Goal: Information Seeking & Learning: Check status

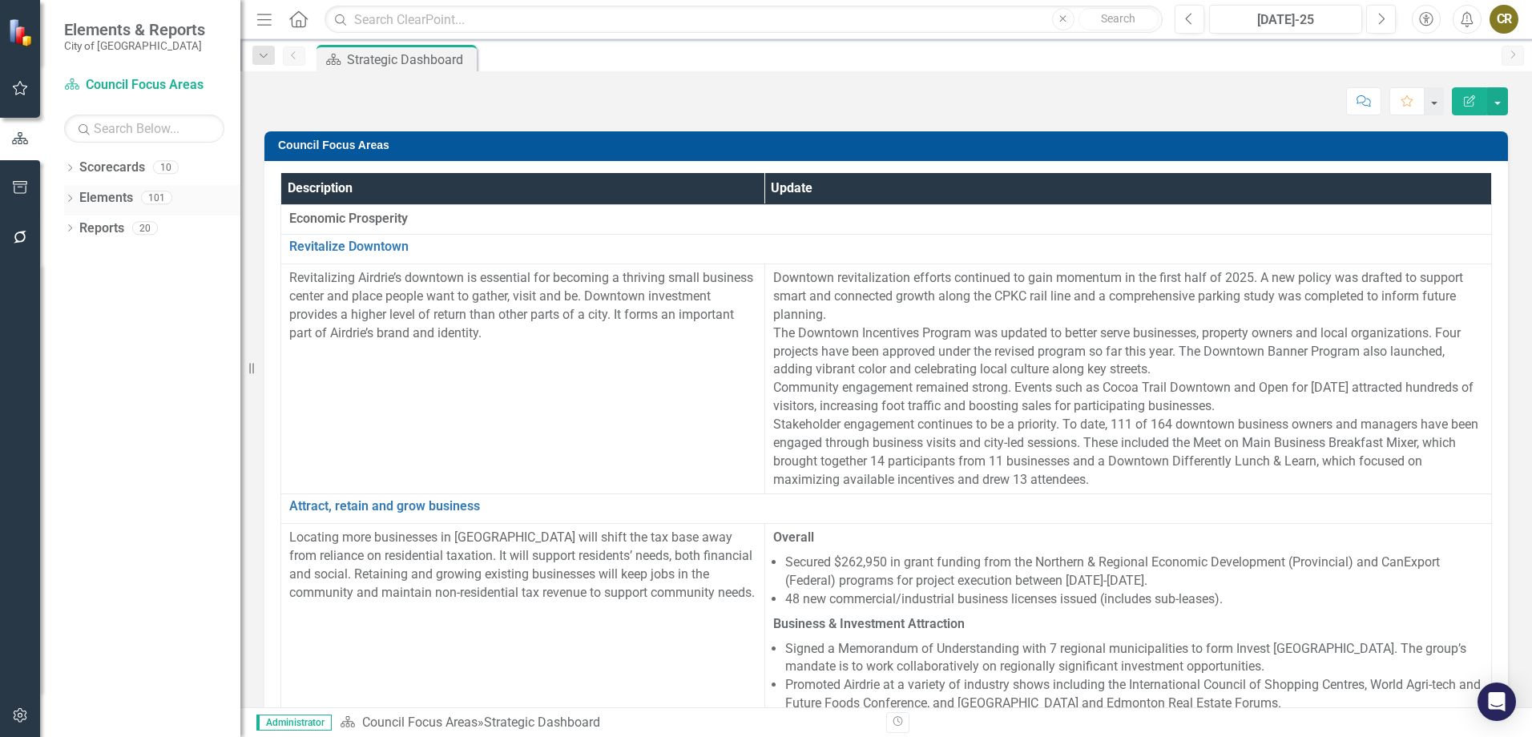
click at [72, 196] on icon "Dropdown" at bounding box center [69, 200] width 11 height 9
click at [69, 171] on icon at bounding box center [70, 167] width 4 height 7
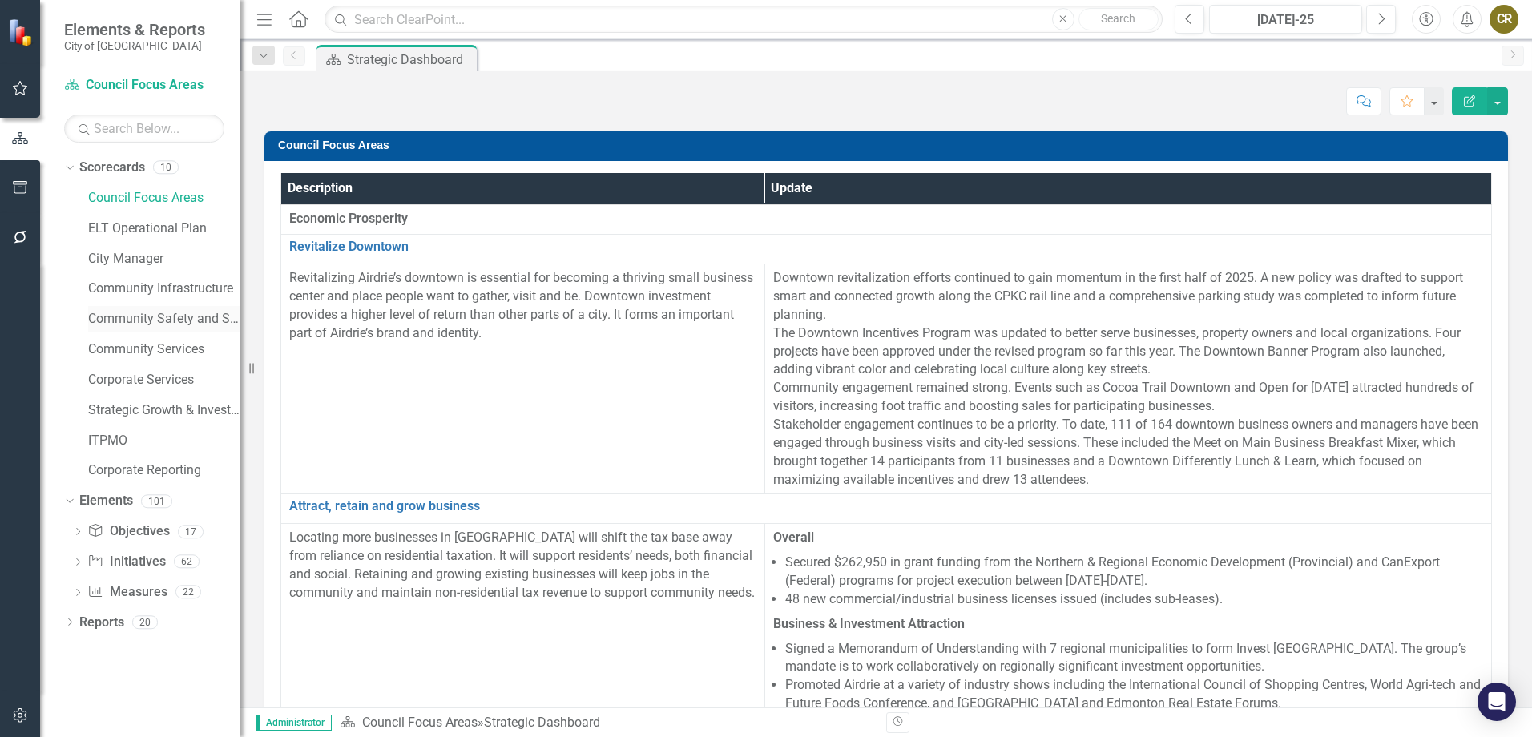
click at [161, 327] on div "Community Safety and Social Services" at bounding box center [164, 319] width 152 height 26
click at [159, 316] on link "Community Safety and Social Services" at bounding box center [164, 319] width 152 height 18
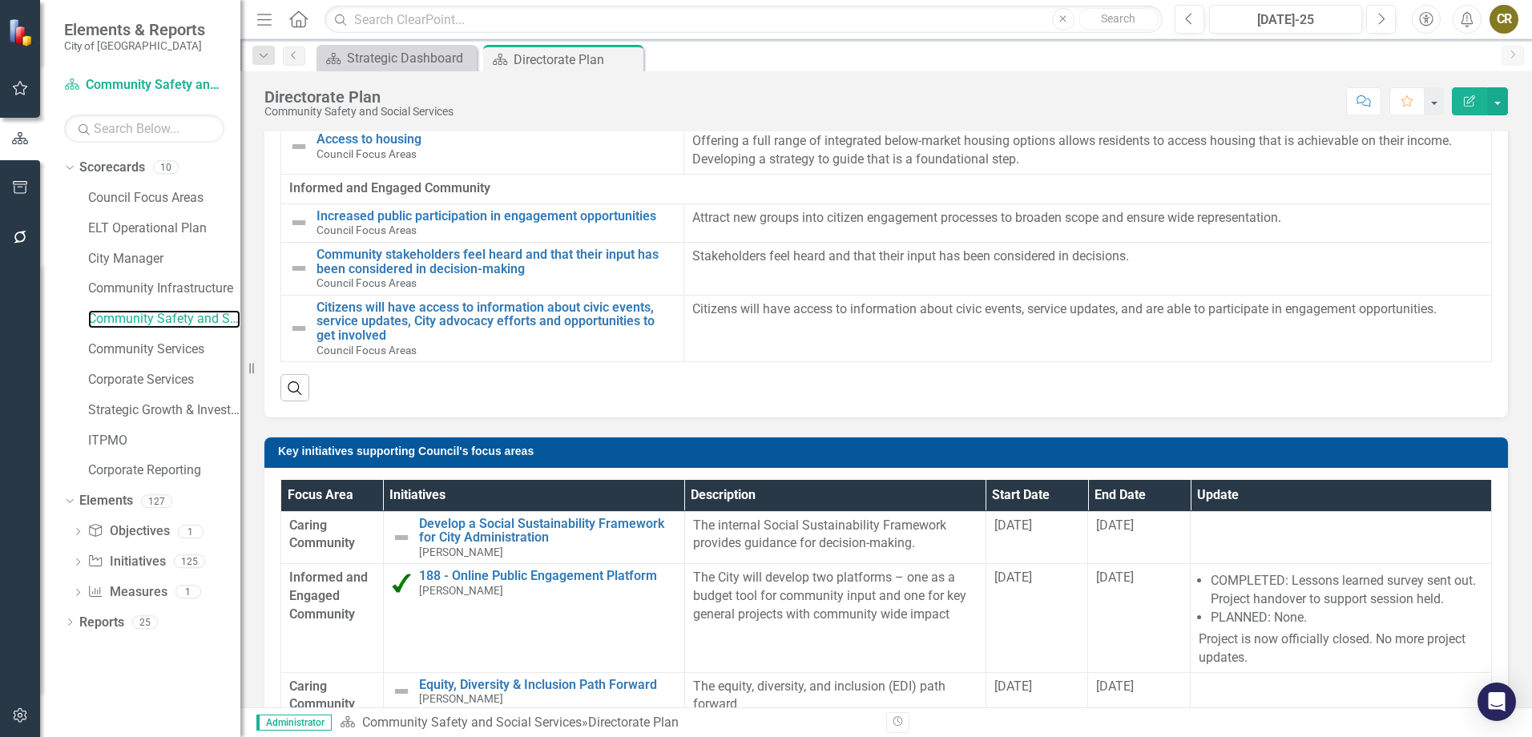
scroll to position [401, 0]
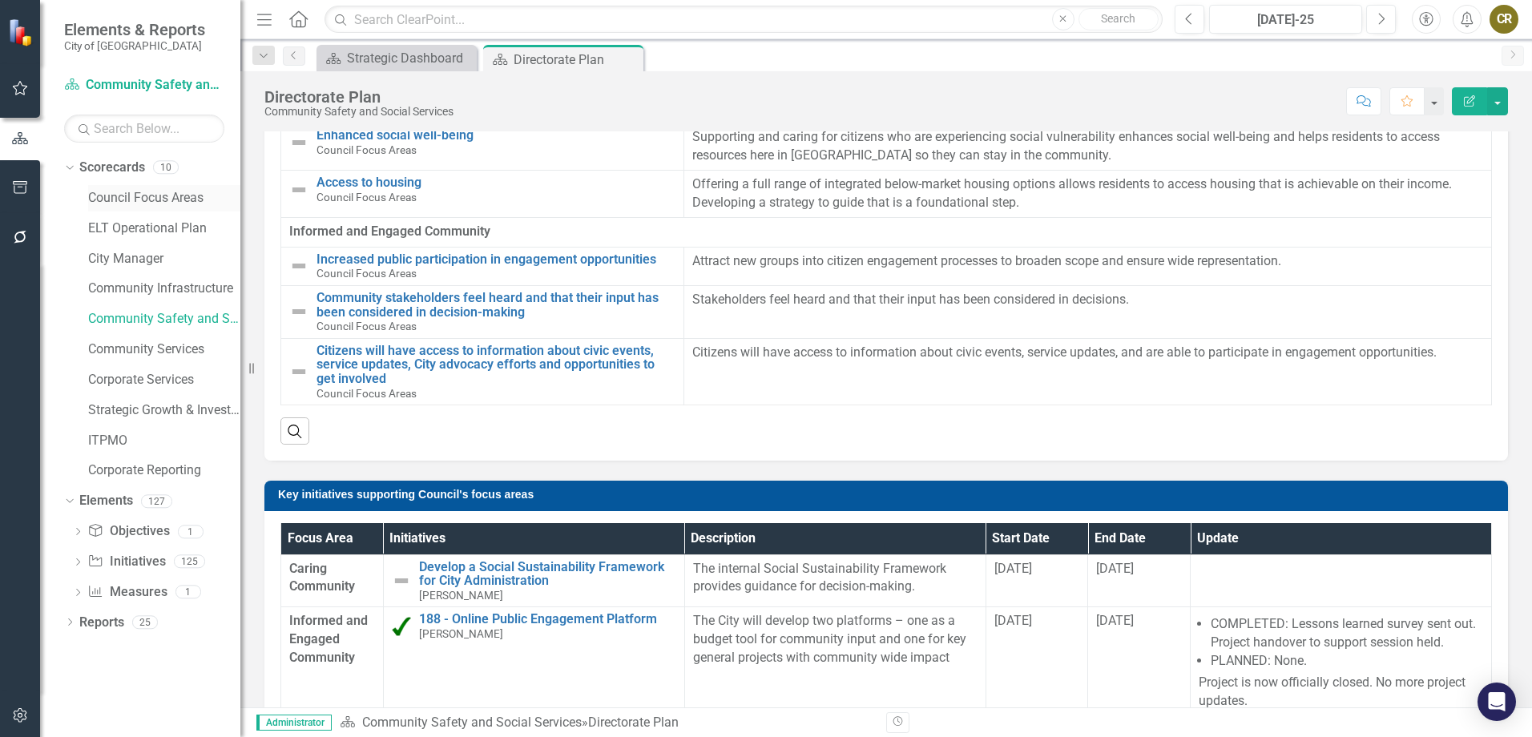
click at [140, 202] on link "Council Focus Areas" at bounding box center [164, 198] width 152 height 18
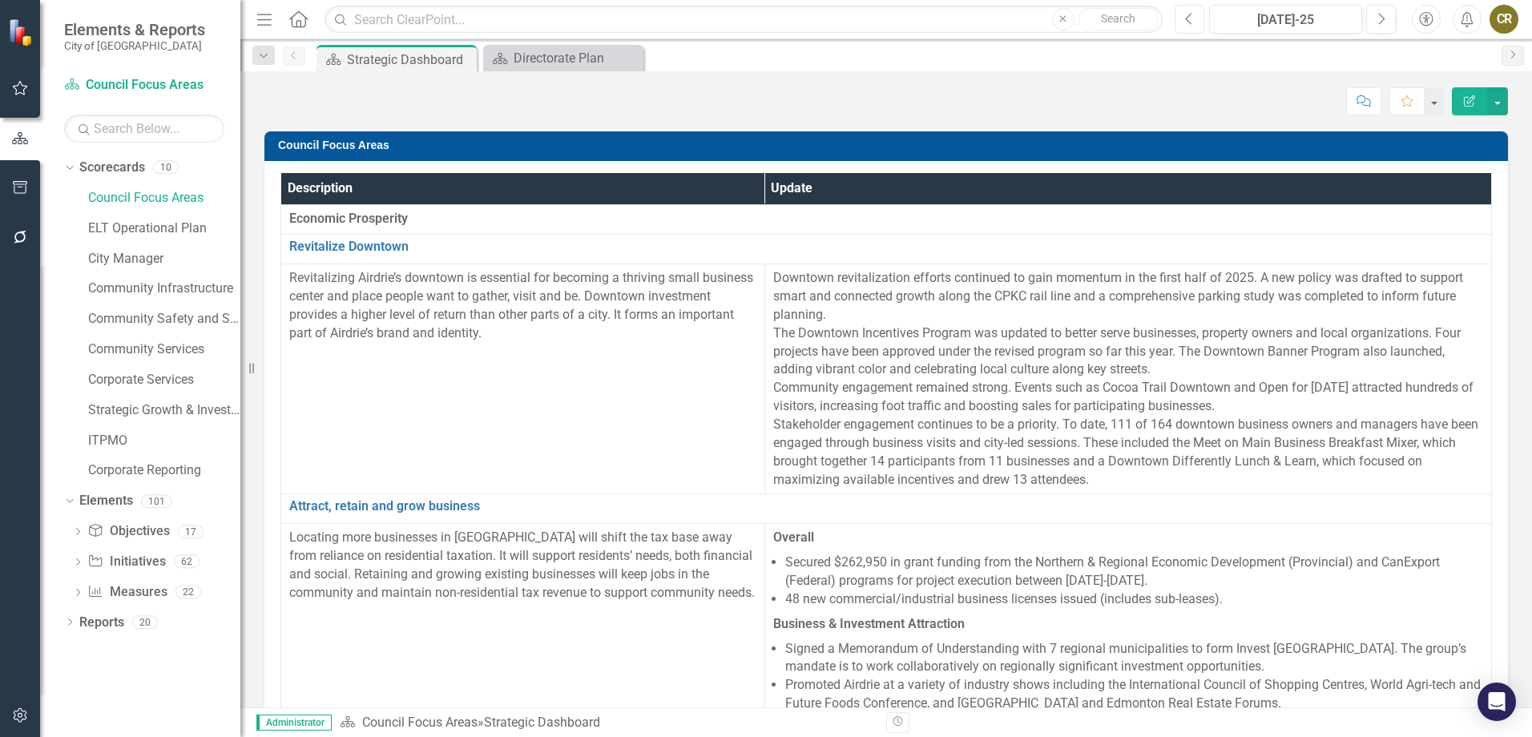
click at [1187, 22] on icon "Previous" at bounding box center [1189, 19] width 9 height 14
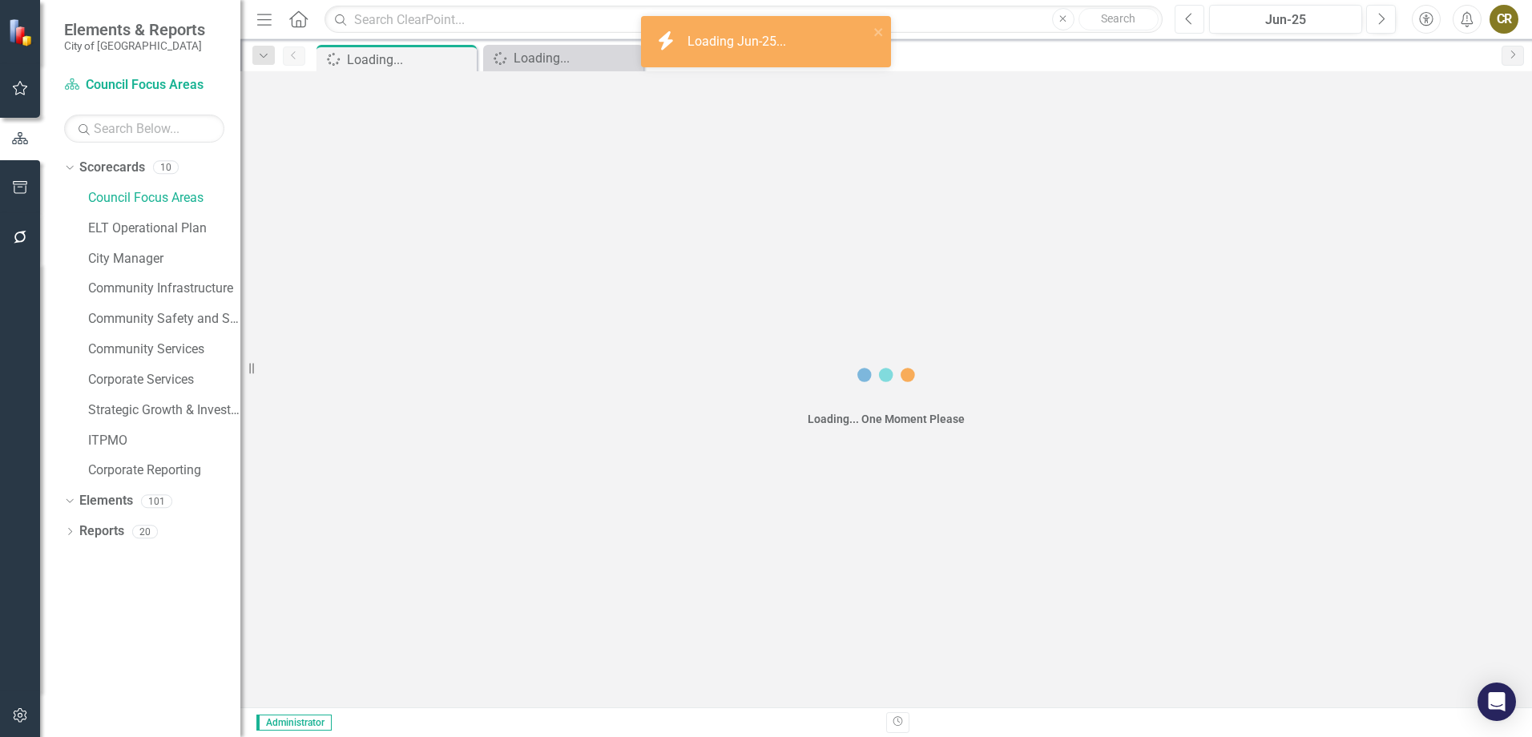
click at [1187, 22] on icon "Previous" at bounding box center [1189, 19] width 9 height 14
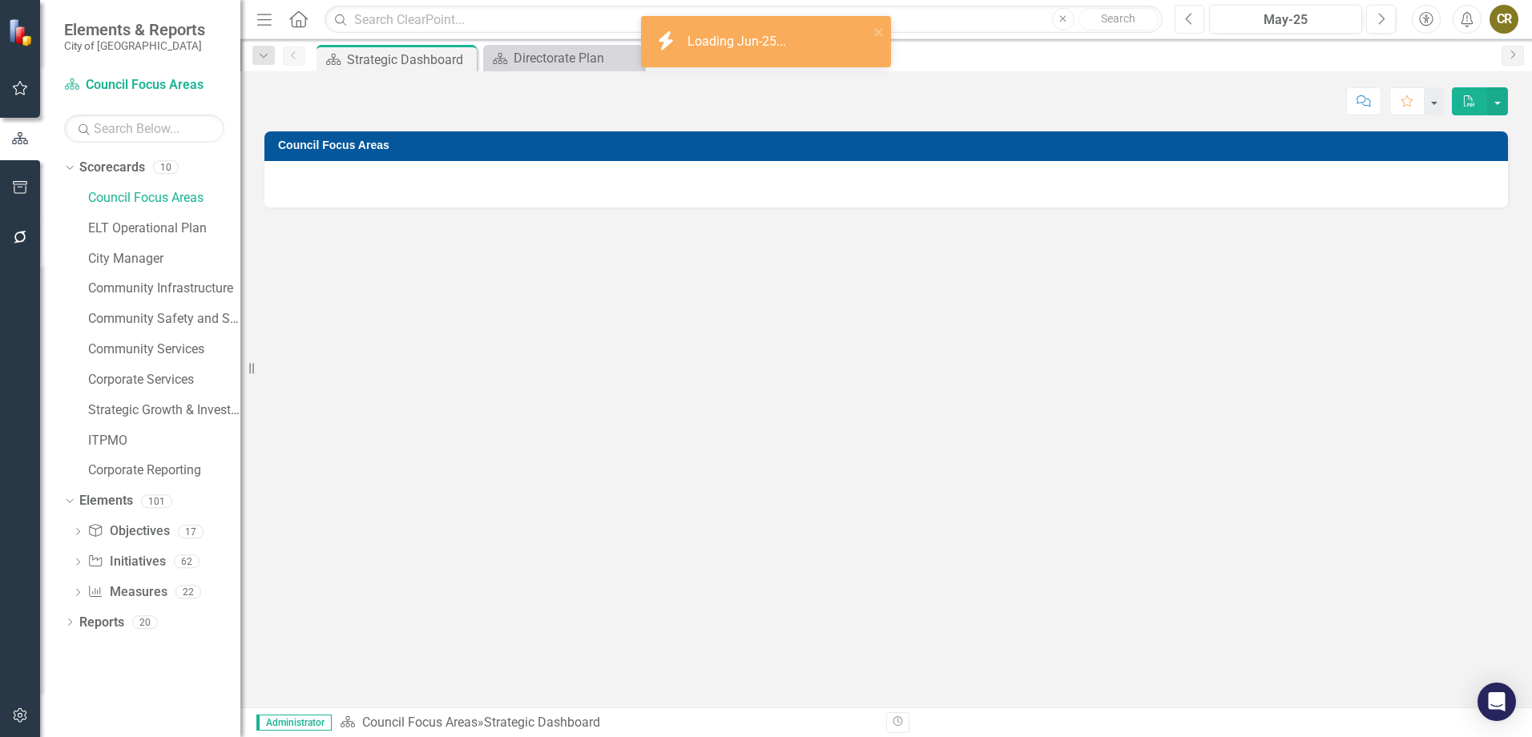
click at [1187, 22] on icon "Previous" at bounding box center [1189, 19] width 9 height 14
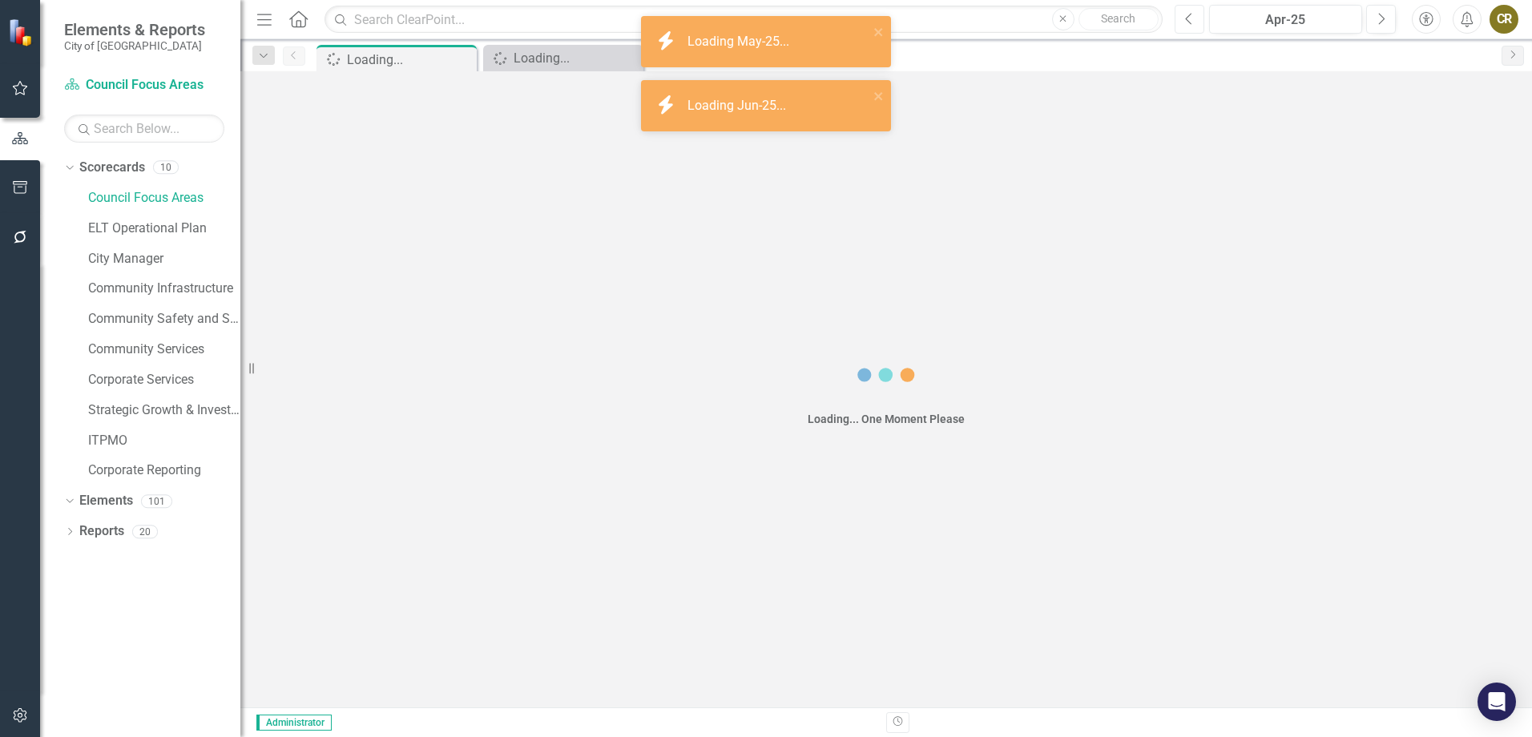
click at [1187, 22] on icon "Previous" at bounding box center [1189, 19] width 9 height 14
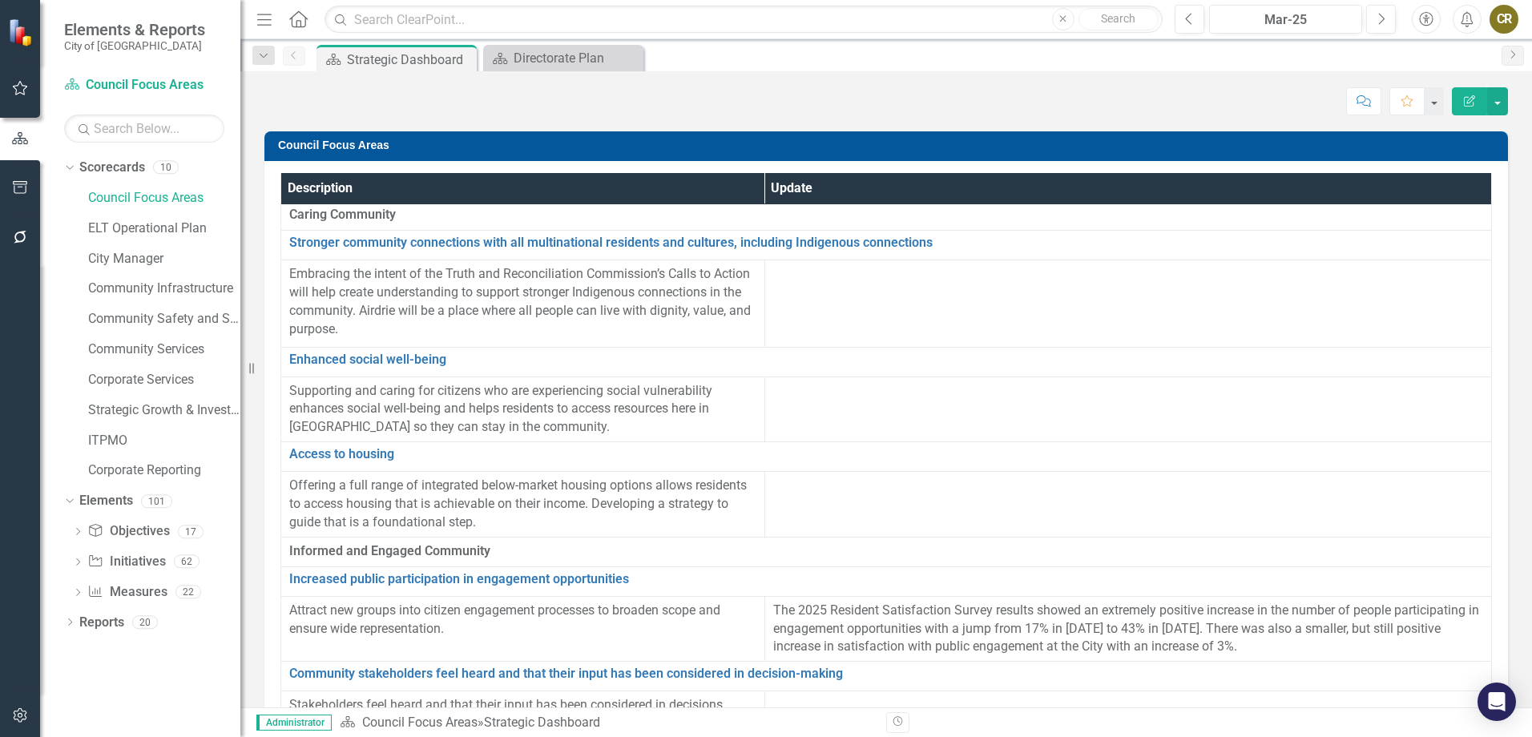
scroll to position [1015, 0]
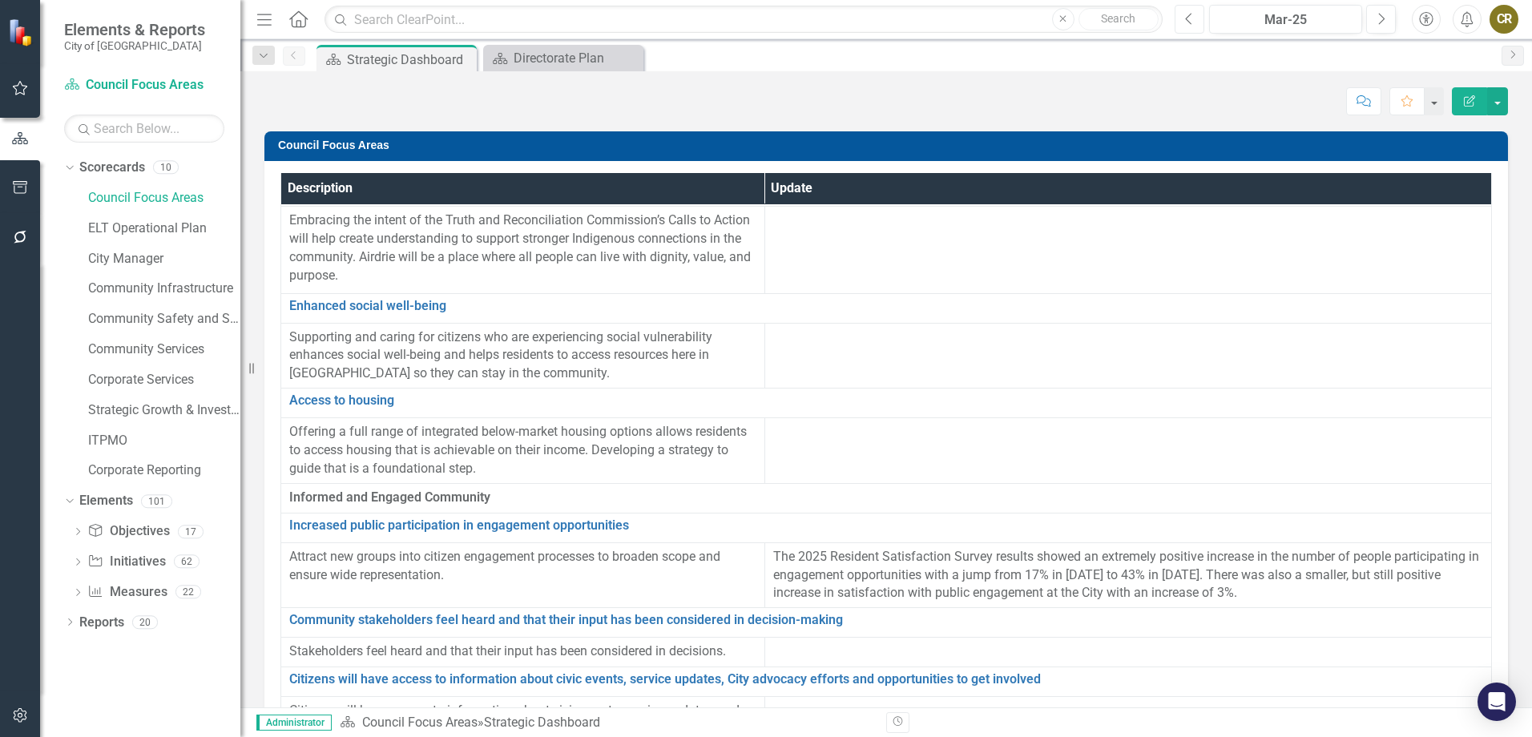
click at [1187, 24] on icon "Previous" at bounding box center [1189, 19] width 9 height 14
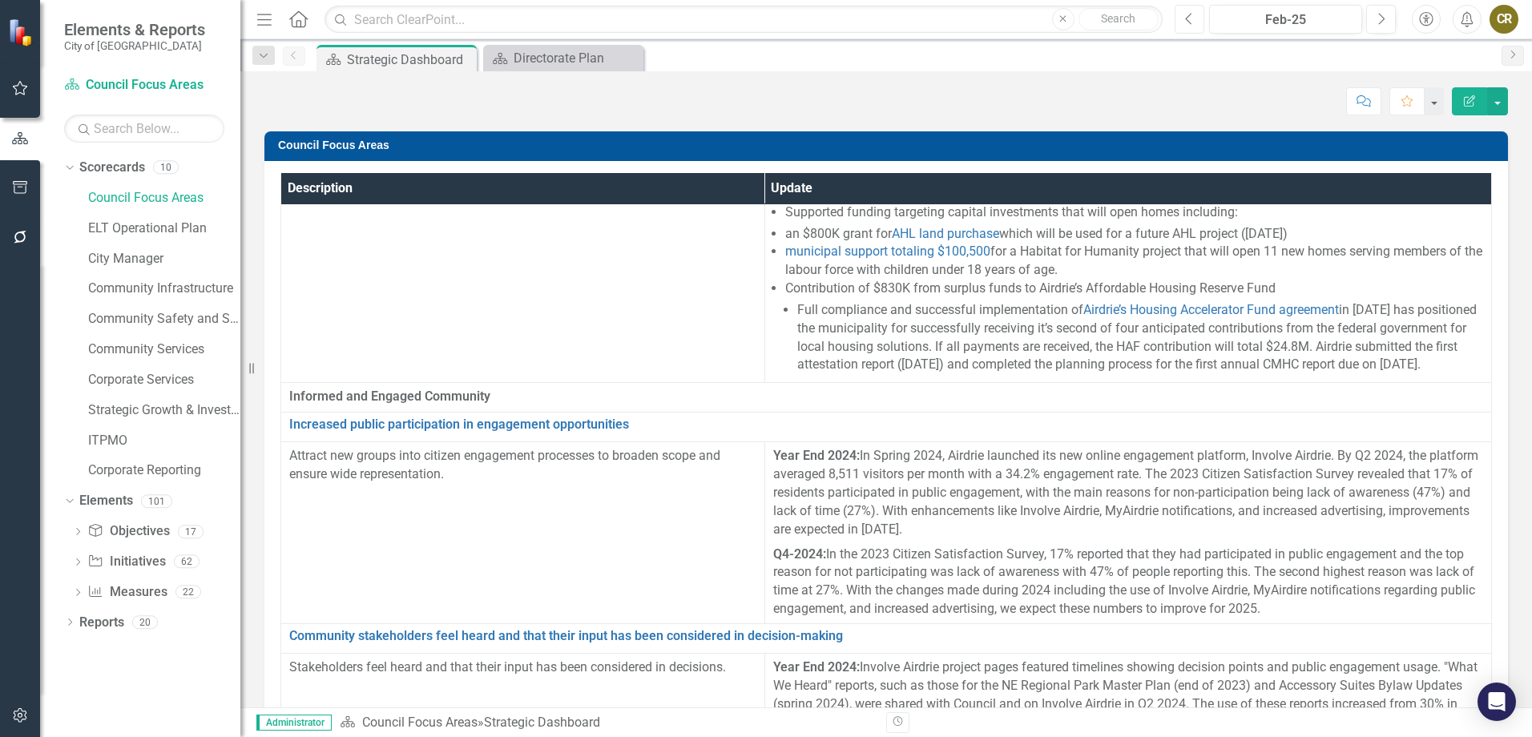
scroll to position [3526, 0]
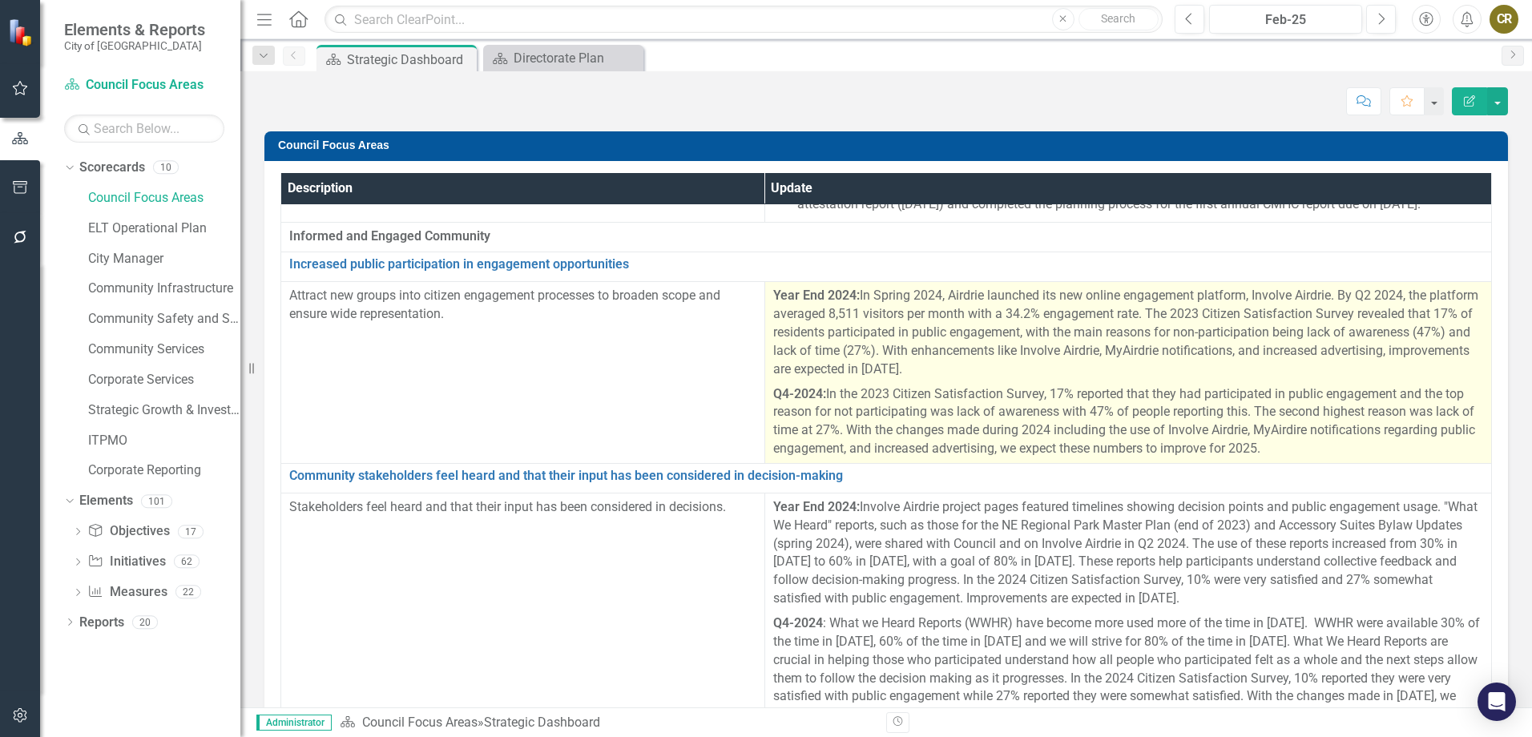
click at [1039, 458] on p "Q4-2024: In the 2023 Citizen Satisfaction Survey, 17% reported that they had pa…" at bounding box center [1128, 420] width 710 height 76
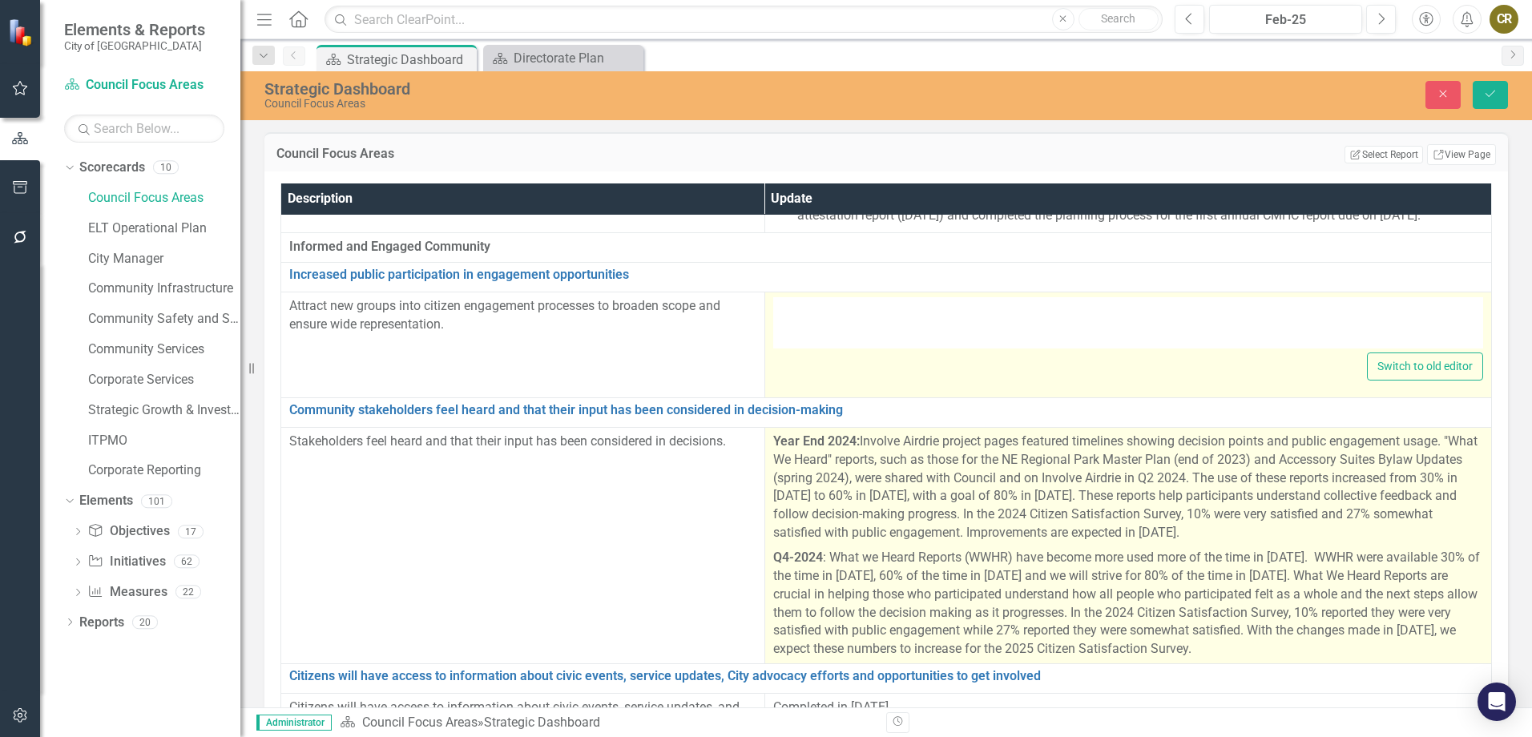
type textarea "<p><strong>Year End 2024:</strong> In Spring 2024, Airdrie launched its new onl…"
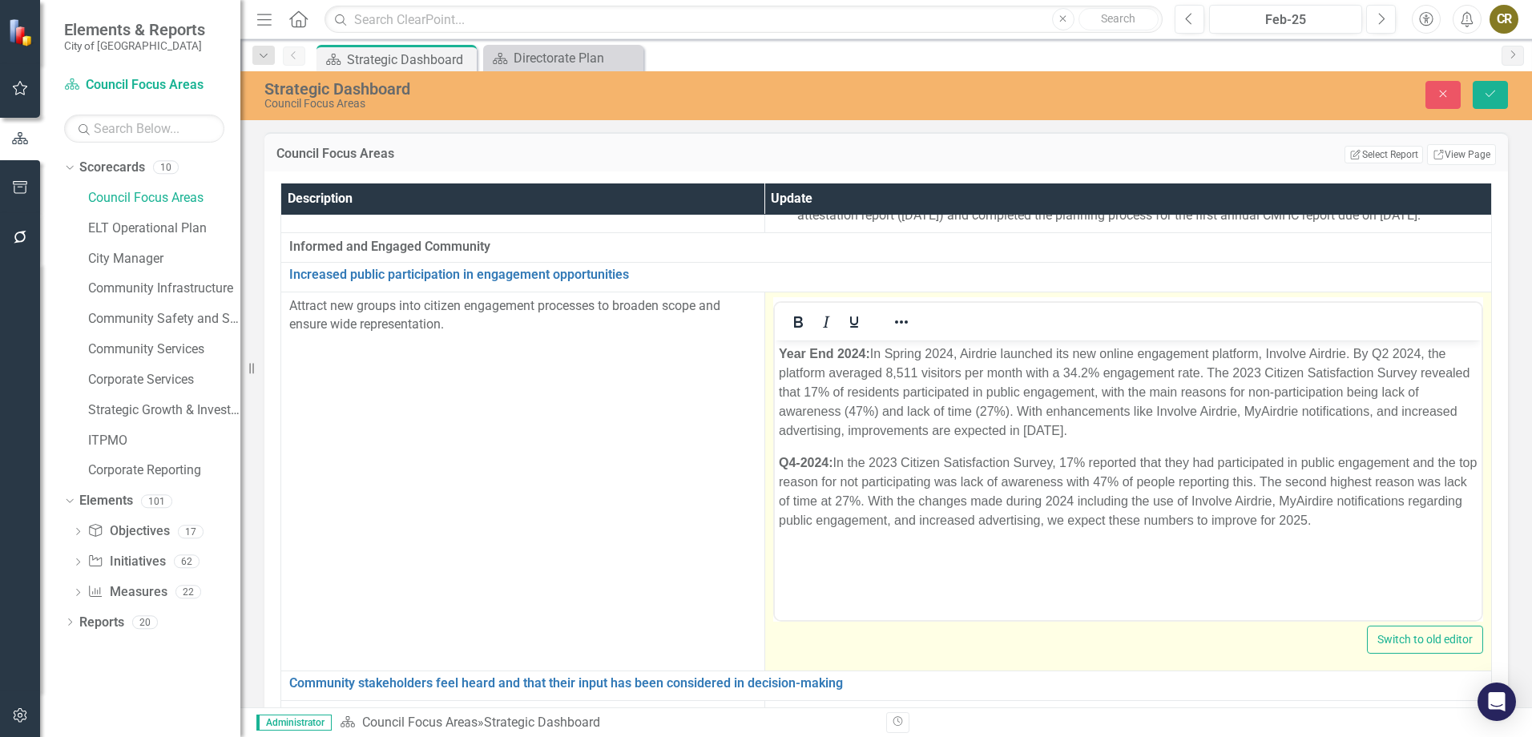
scroll to position [0, 0]
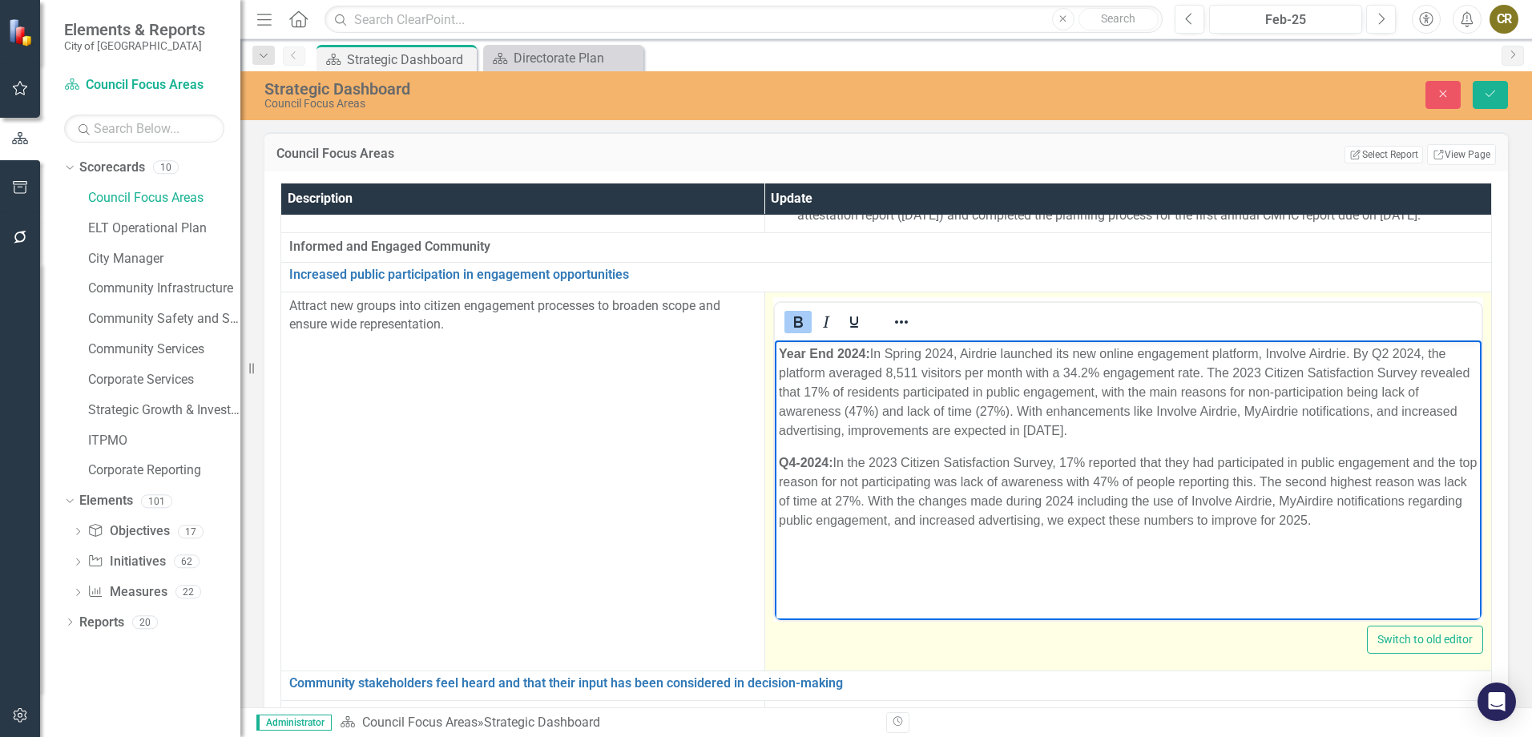
drag, startPoint x: 1379, startPoint y: 521, endPoint x: 760, endPoint y: 348, distance: 642.4
click at [774, 348] on html "Year End 2024: In Spring 2024, Airdrie launched its new online engagement platf…" at bounding box center [1127, 461] width 707 height 240
copy body "Year End 2024: In Spring 2024, Airdrie launched its new online engagement platf…"
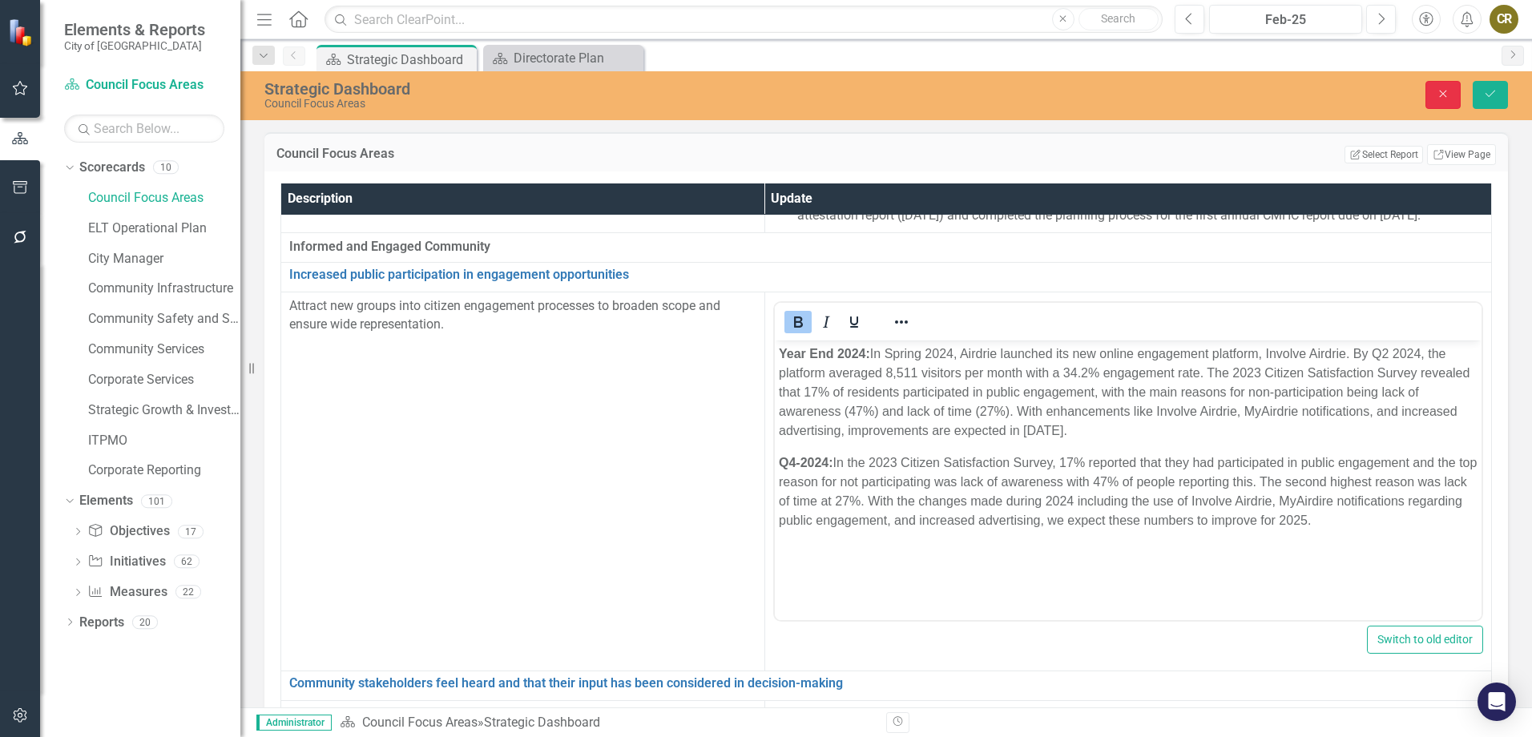
click at [1440, 93] on icon "Close" at bounding box center [1443, 93] width 14 height 11
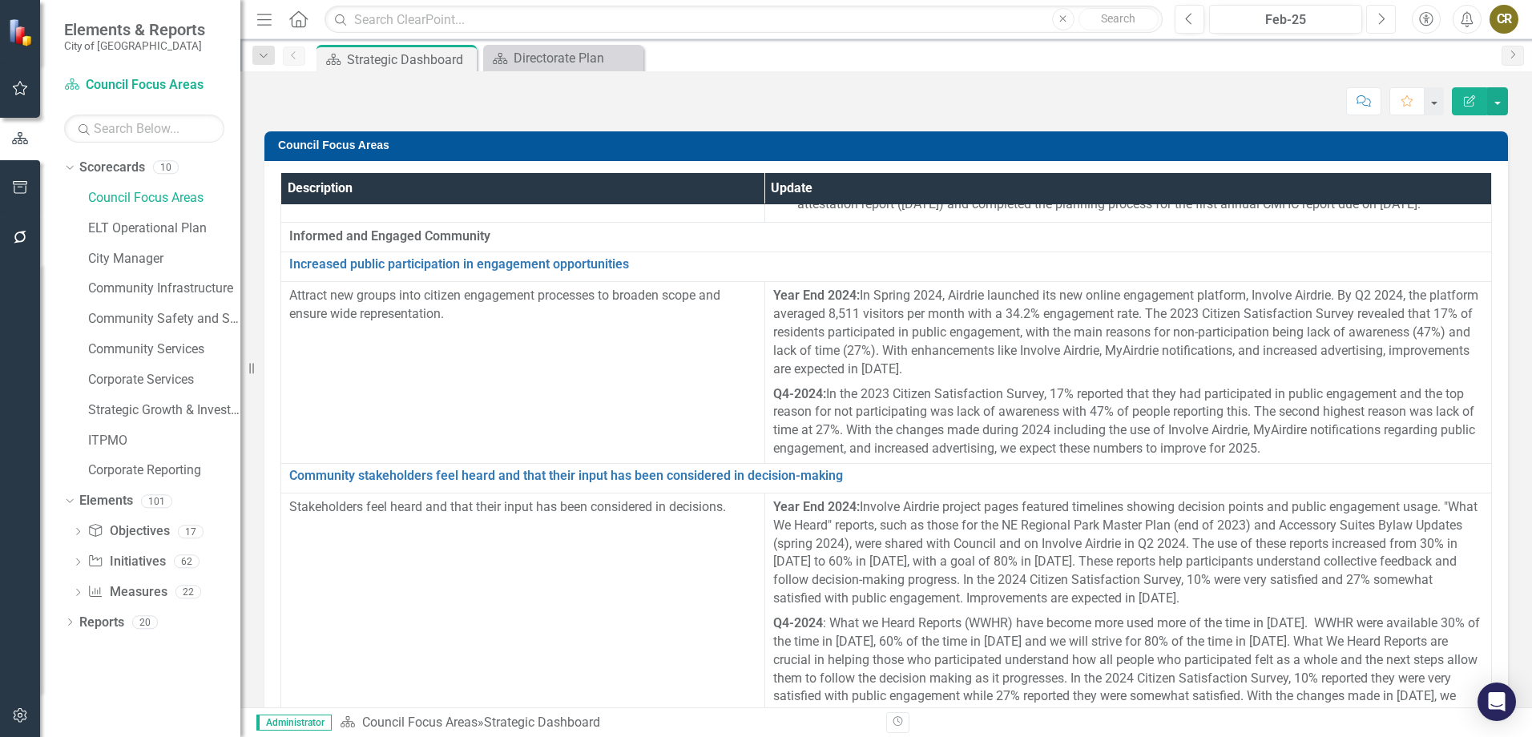
click at [1388, 12] on button "Next" at bounding box center [1381, 19] width 30 height 29
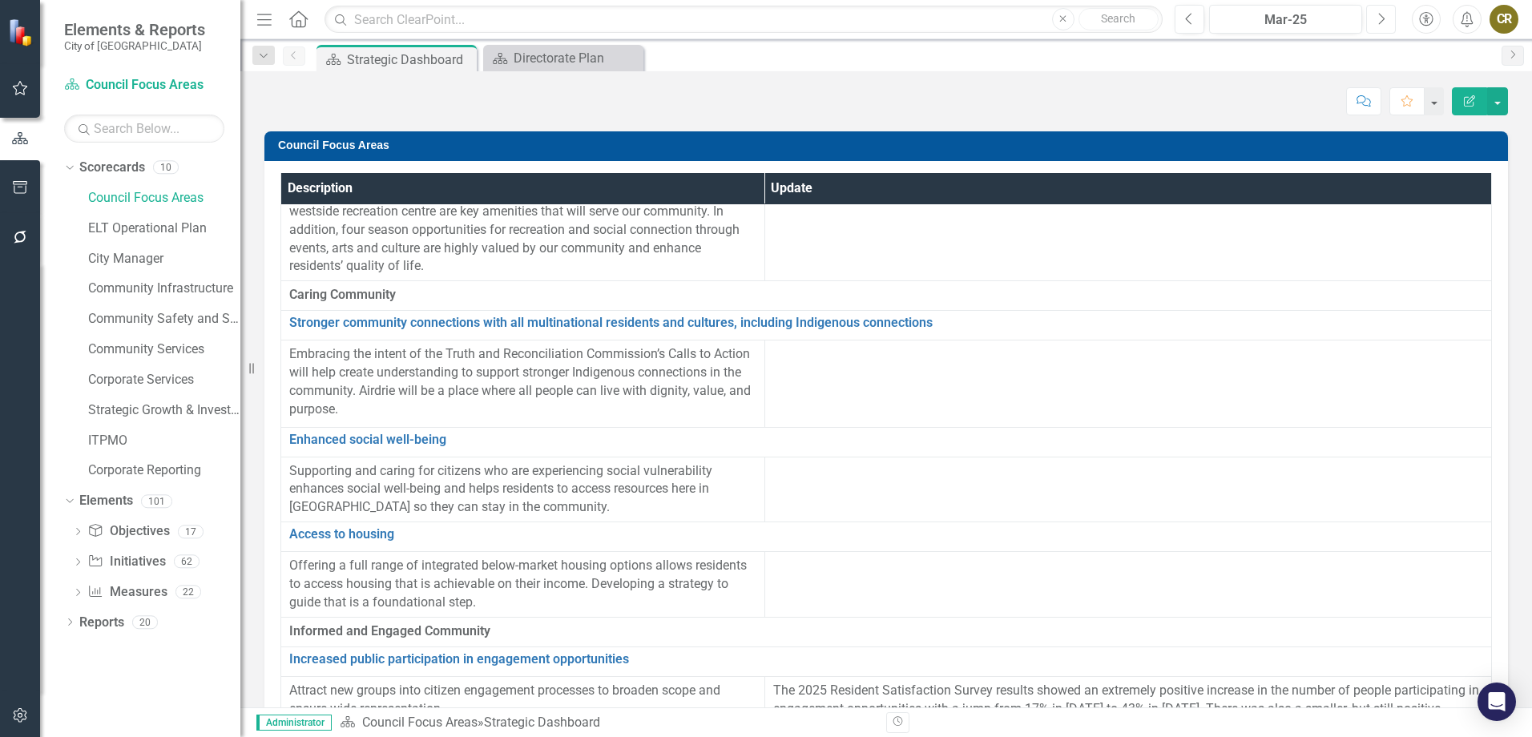
scroll to position [1015, 0]
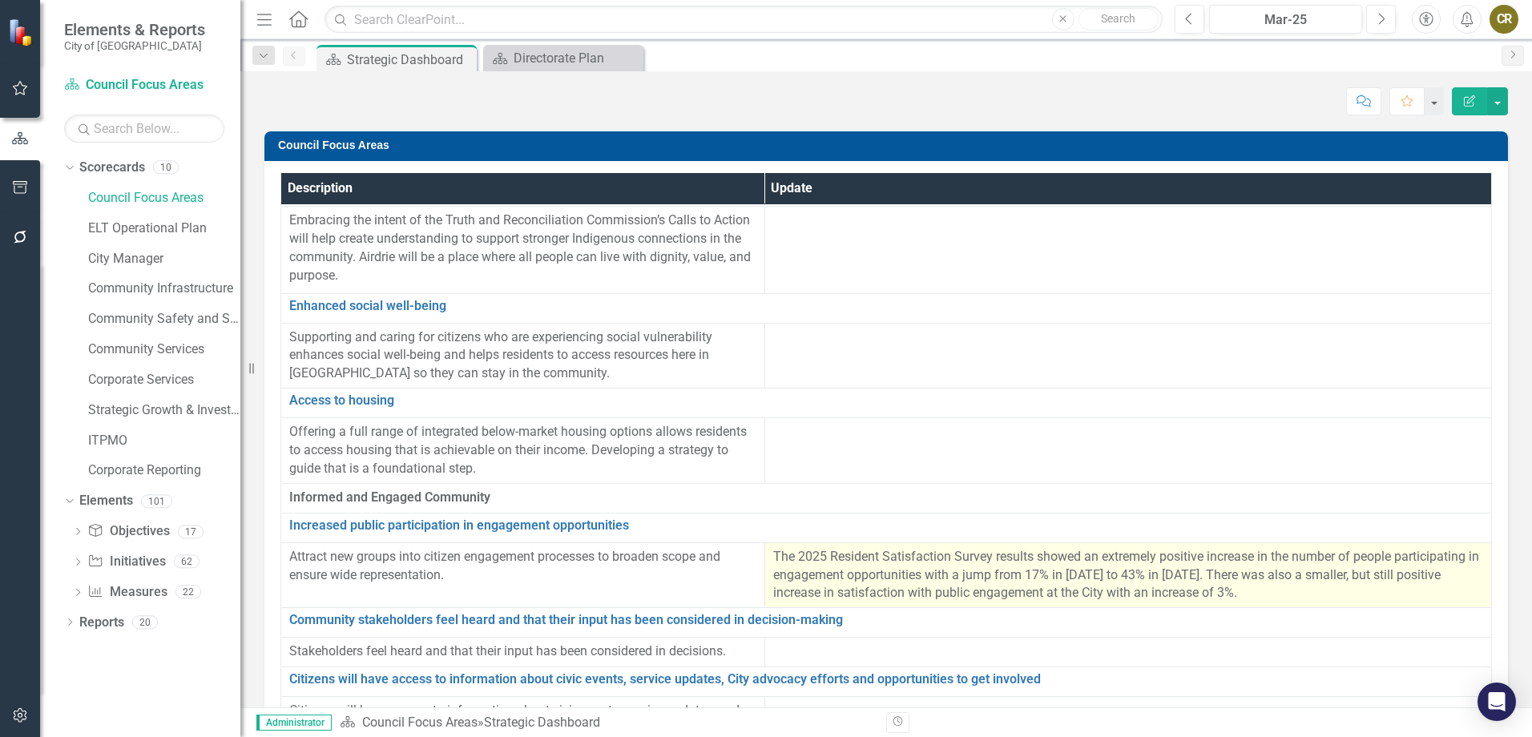
click at [1284, 576] on p "The 2025 Resident Satisfaction Survey results showed an extremely positive incr…" at bounding box center [1128, 575] width 710 height 55
click at [1279, 577] on p "The 2025 Resident Satisfaction Survey results showed an extremely positive incr…" at bounding box center [1128, 575] width 710 height 55
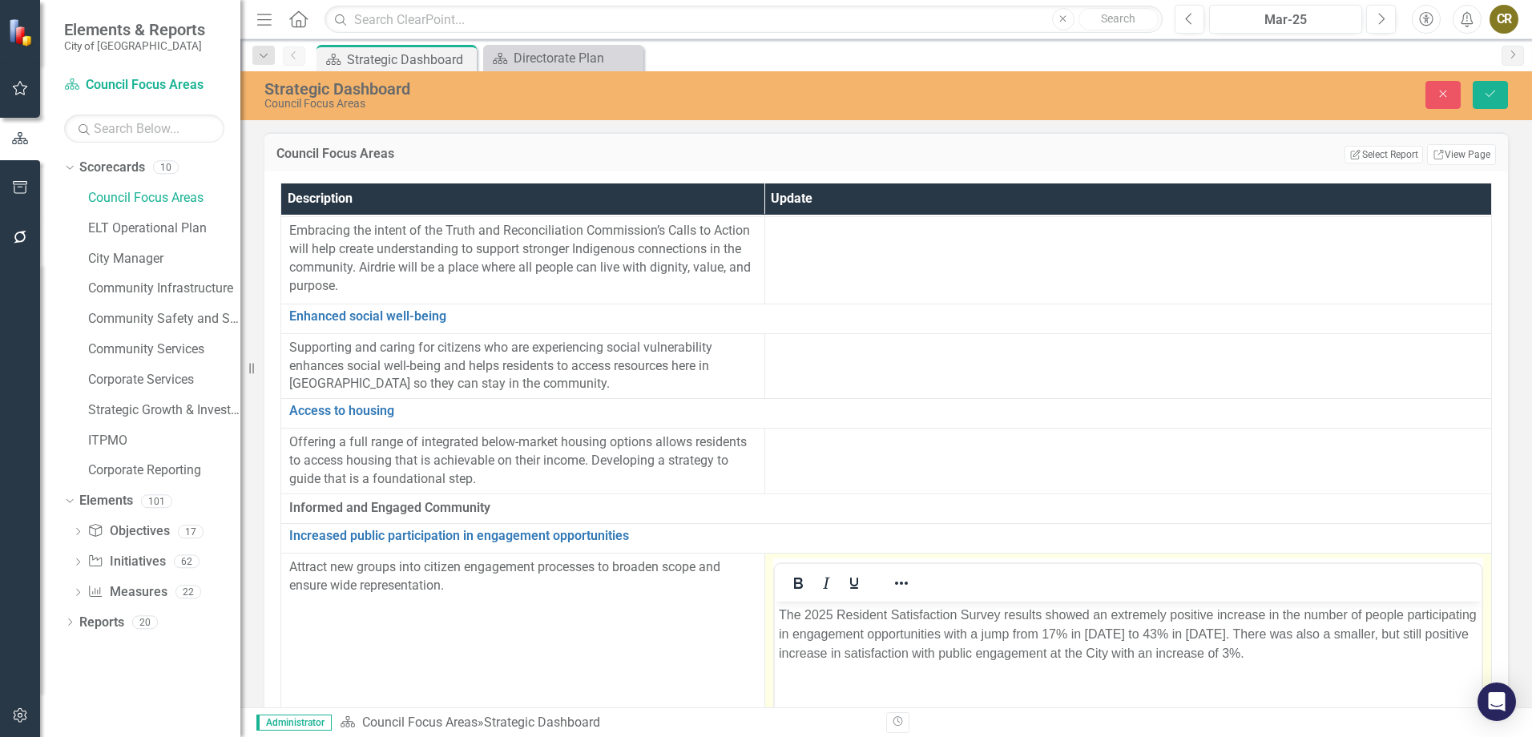
scroll to position [0, 0]
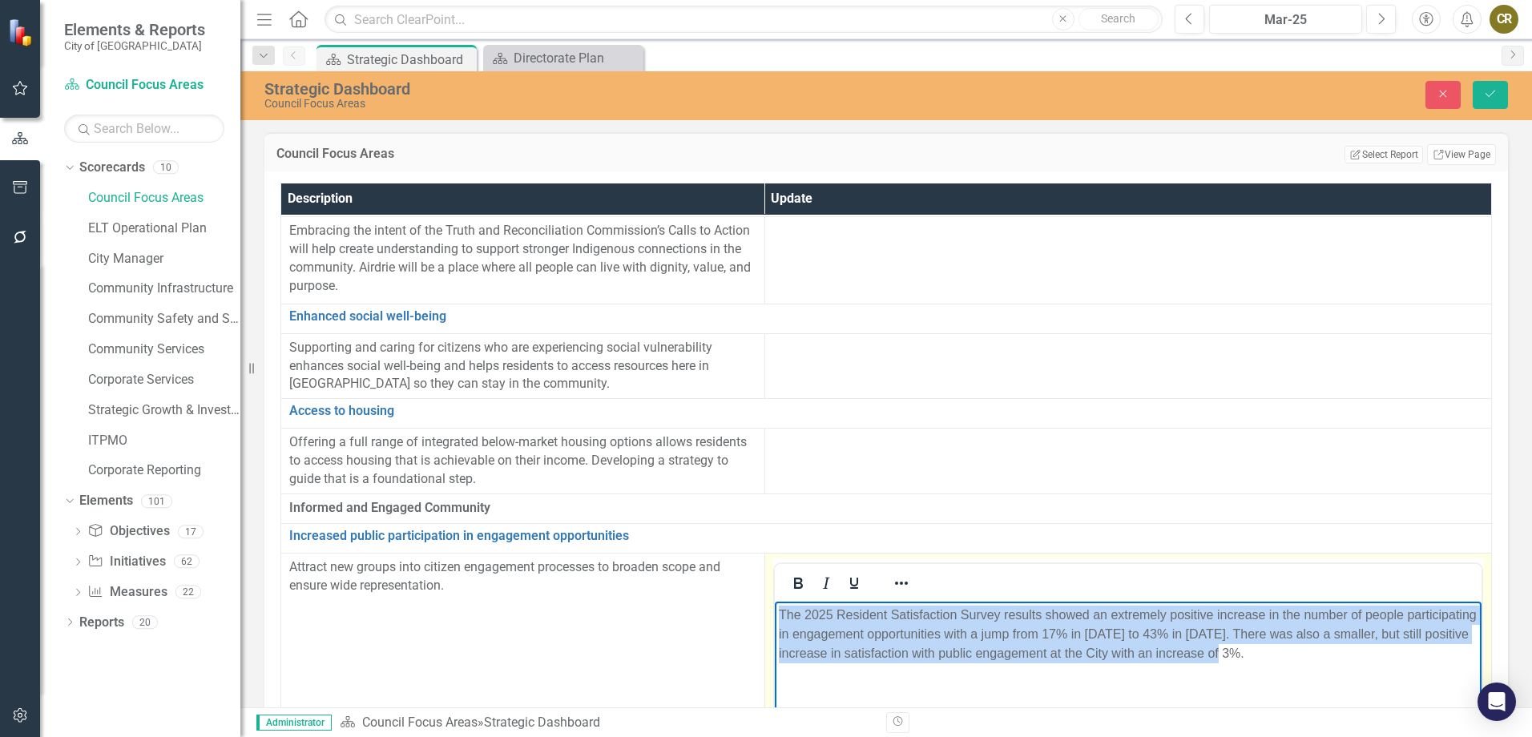
drag, startPoint x: 1313, startPoint y: 652, endPoint x: 832, endPoint y: 626, distance: 482.3
click at [774, 618] on html "The 2025 Resident Satisfaction Survey results showed an extremely positive incr…" at bounding box center [1127, 721] width 707 height 240
copy p "The 2025 Resident Satisfaction Survey results showed an extremely positive incr…"
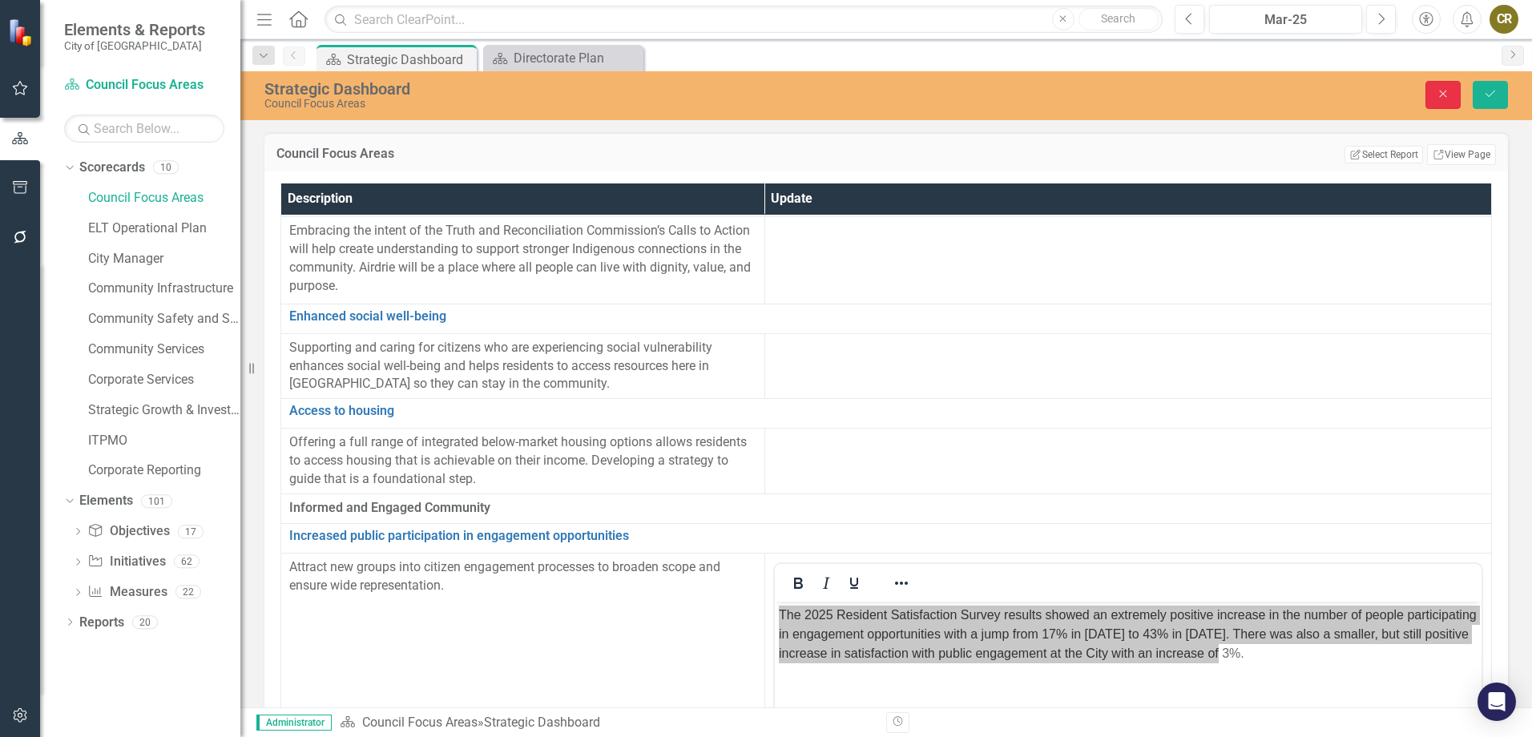
click at [1443, 93] on icon "Close" at bounding box center [1443, 93] width 14 height 11
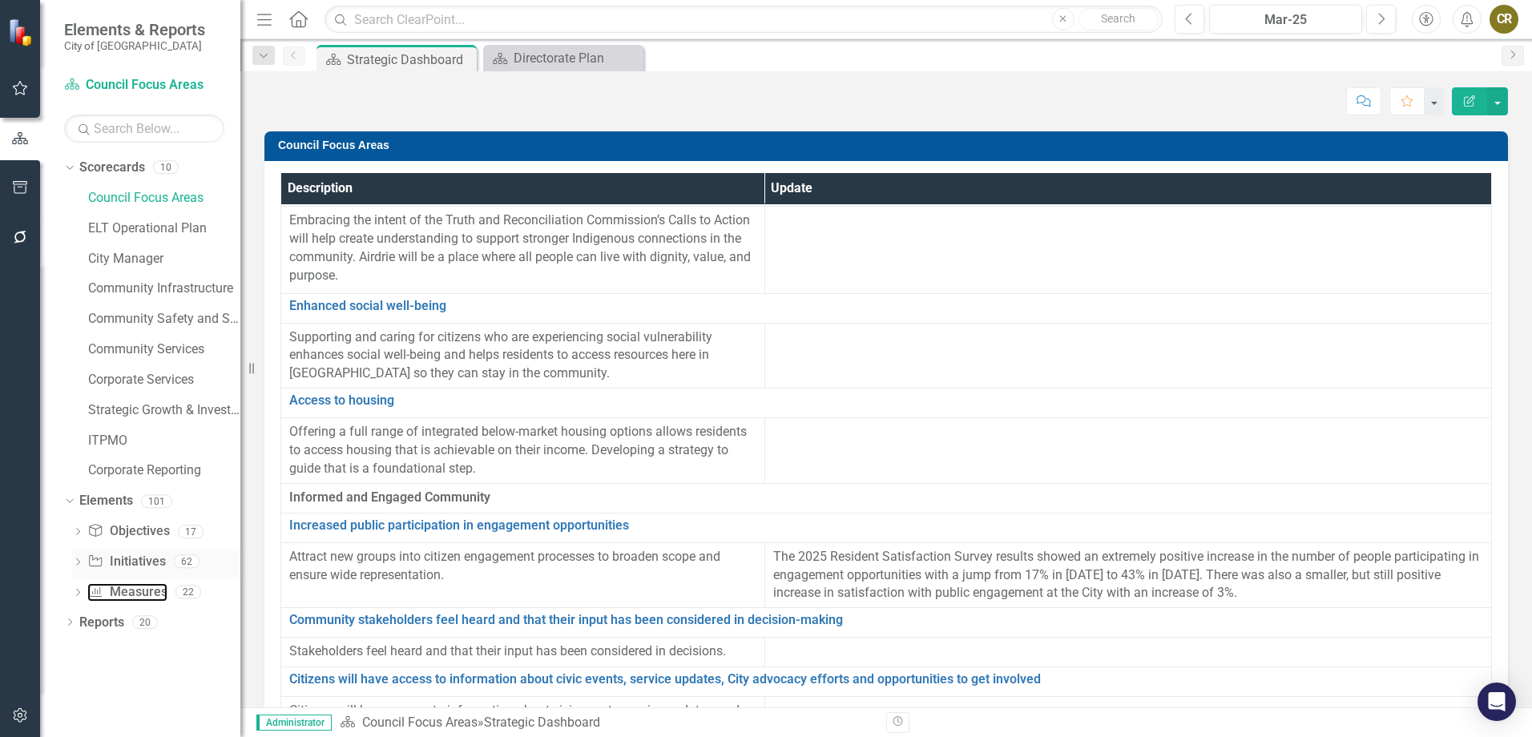
click at [135, 584] on link "Measure Measures" at bounding box center [126, 592] width 79 height 18
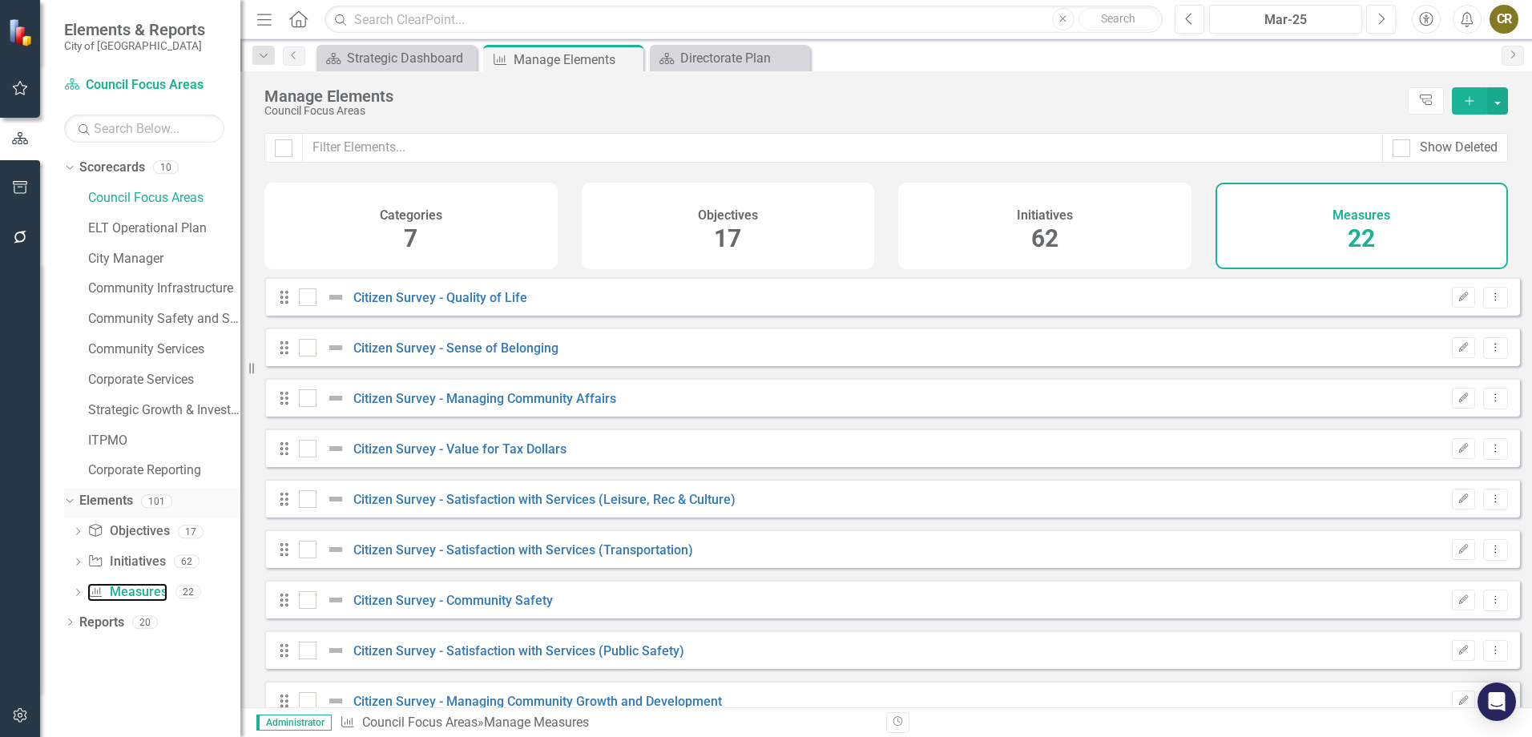
checkbox input "false"
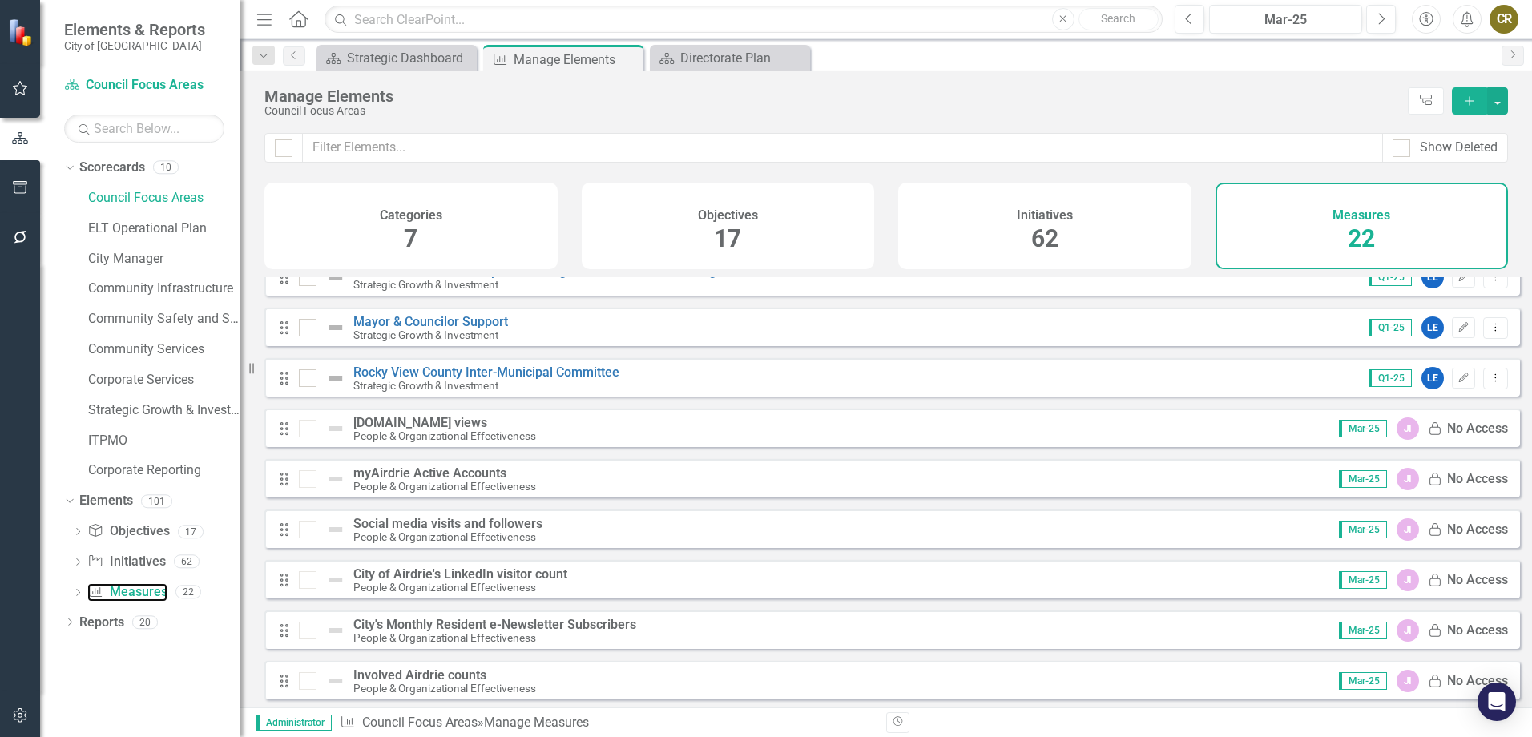
scroll to position [692, 0]
click at [414, 419] on div "[DOMAIN_NAME] views" at bounding box center [444, 419] width 183 height 14
click at [201, 313] on link "Community Safety and Social Services" at bounding box center [164, 319] width 152 height 18
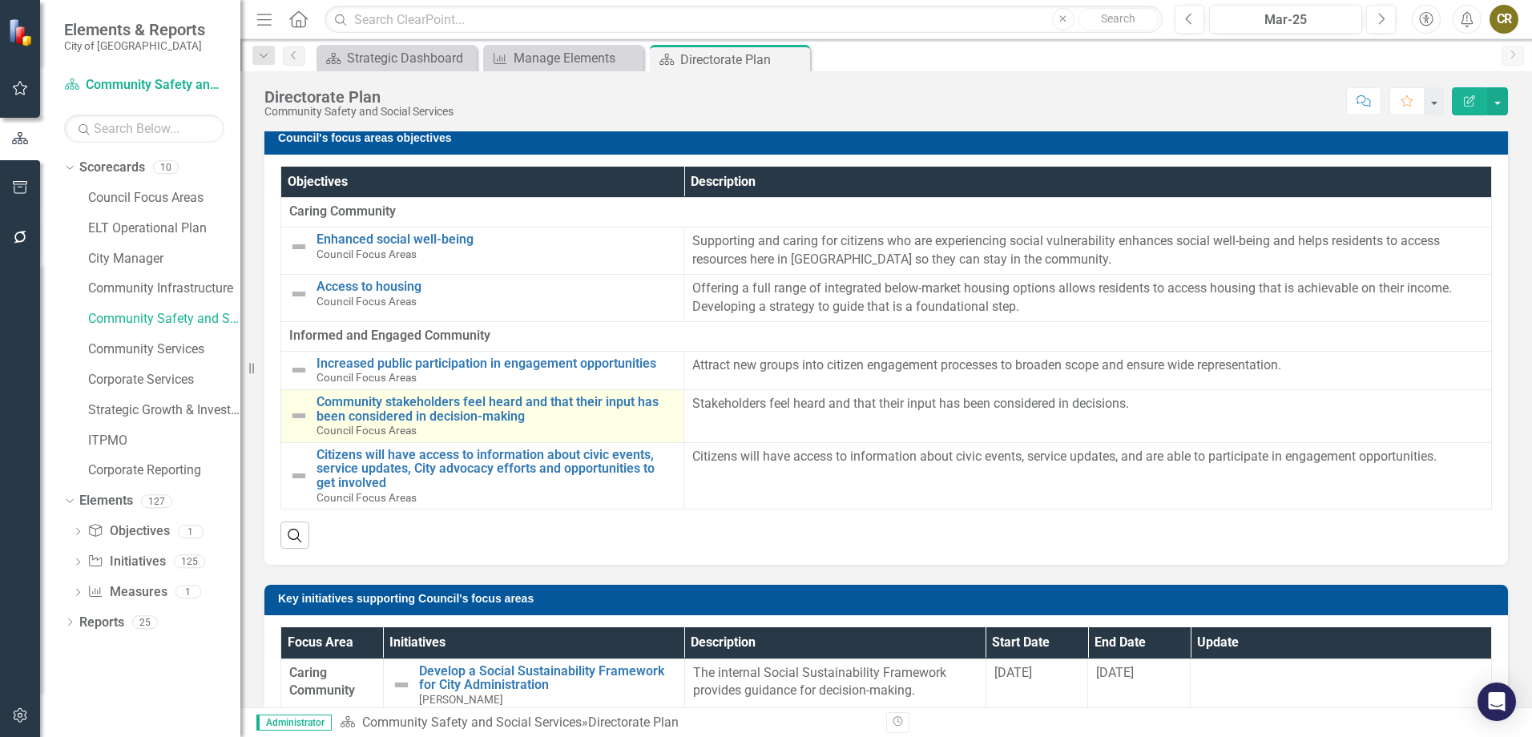
scroll to position [321, 0]
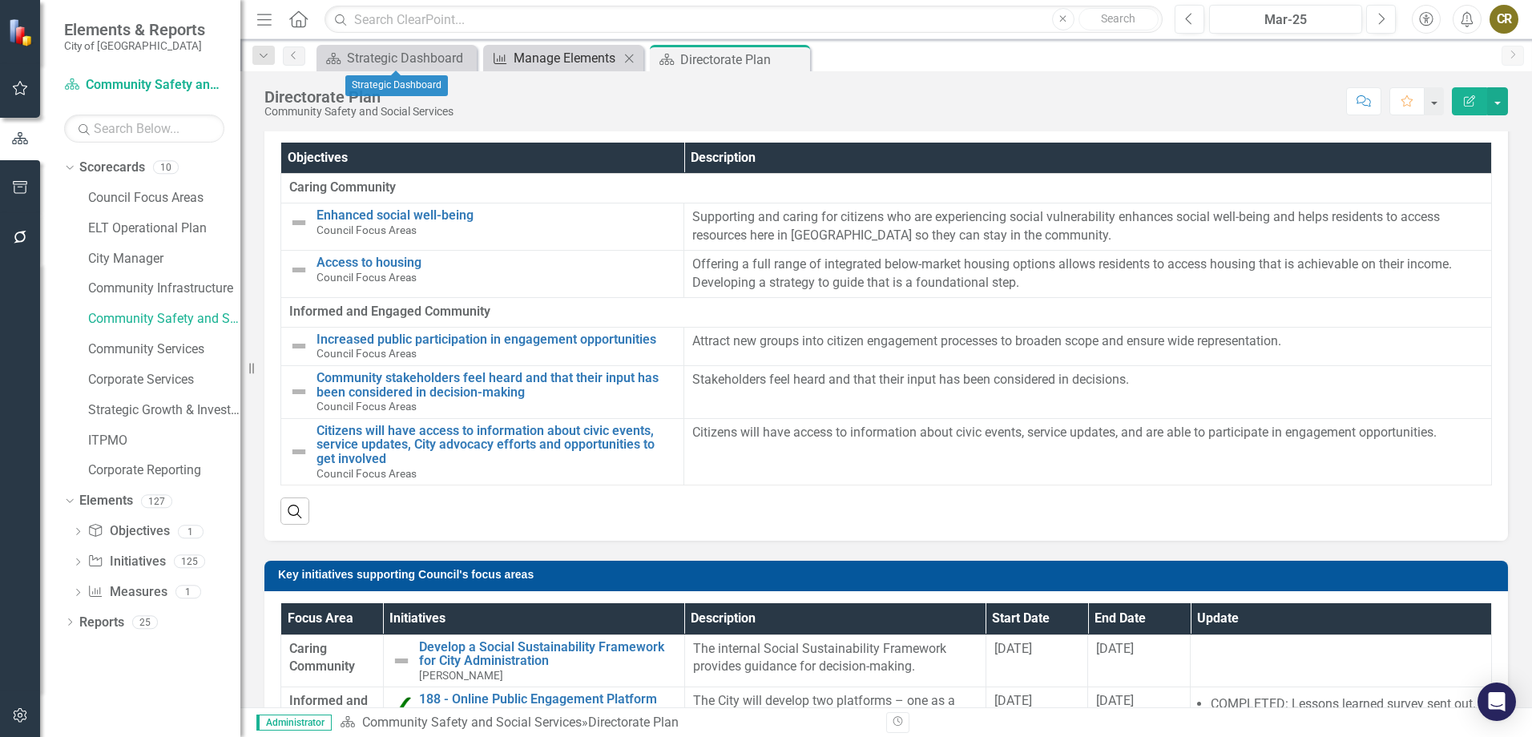
click at [528, 58] on div "Manage Elements" at bounding box center [567, 58] width 106 height 20
